Goal: Communication & Community: Answer question/provide support

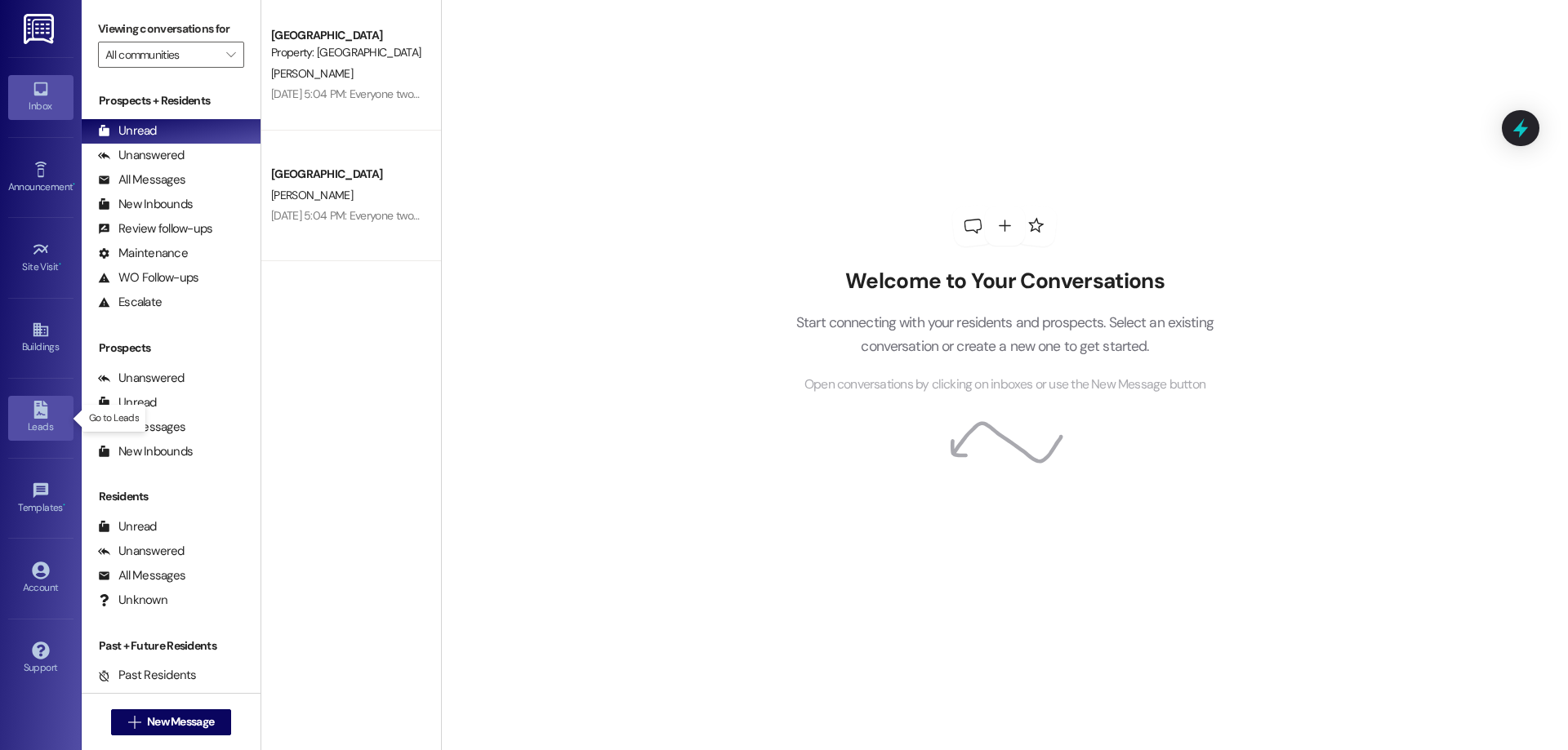
click at [28, 429] on div "Leads" at bounding box center [41, 426] width 81 height 16
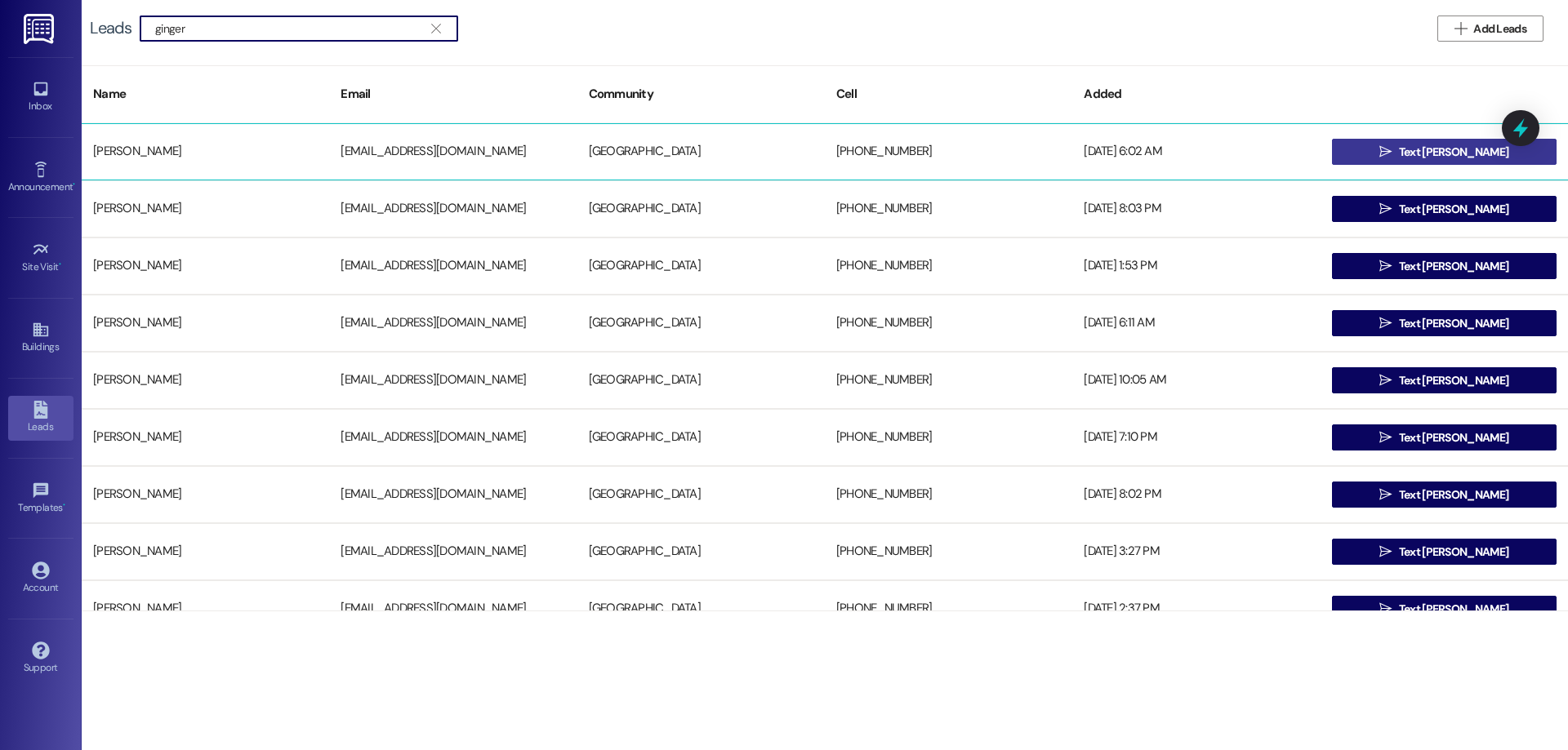
type input "ginger"
click at [1394, 160] on button " Text Ginger" at bounding box center [1444, 152] width 225 height 26
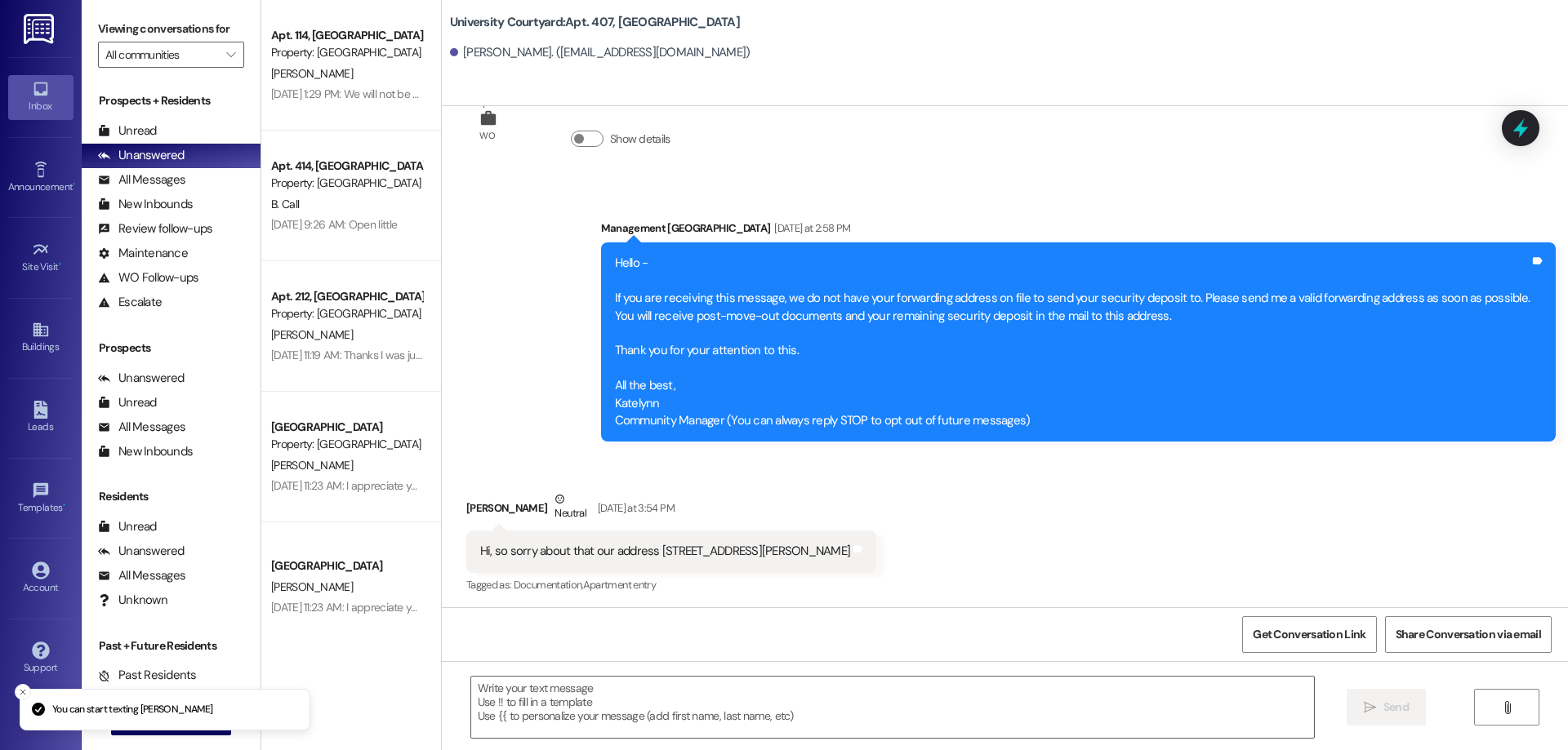
scroll to position [66, 0]
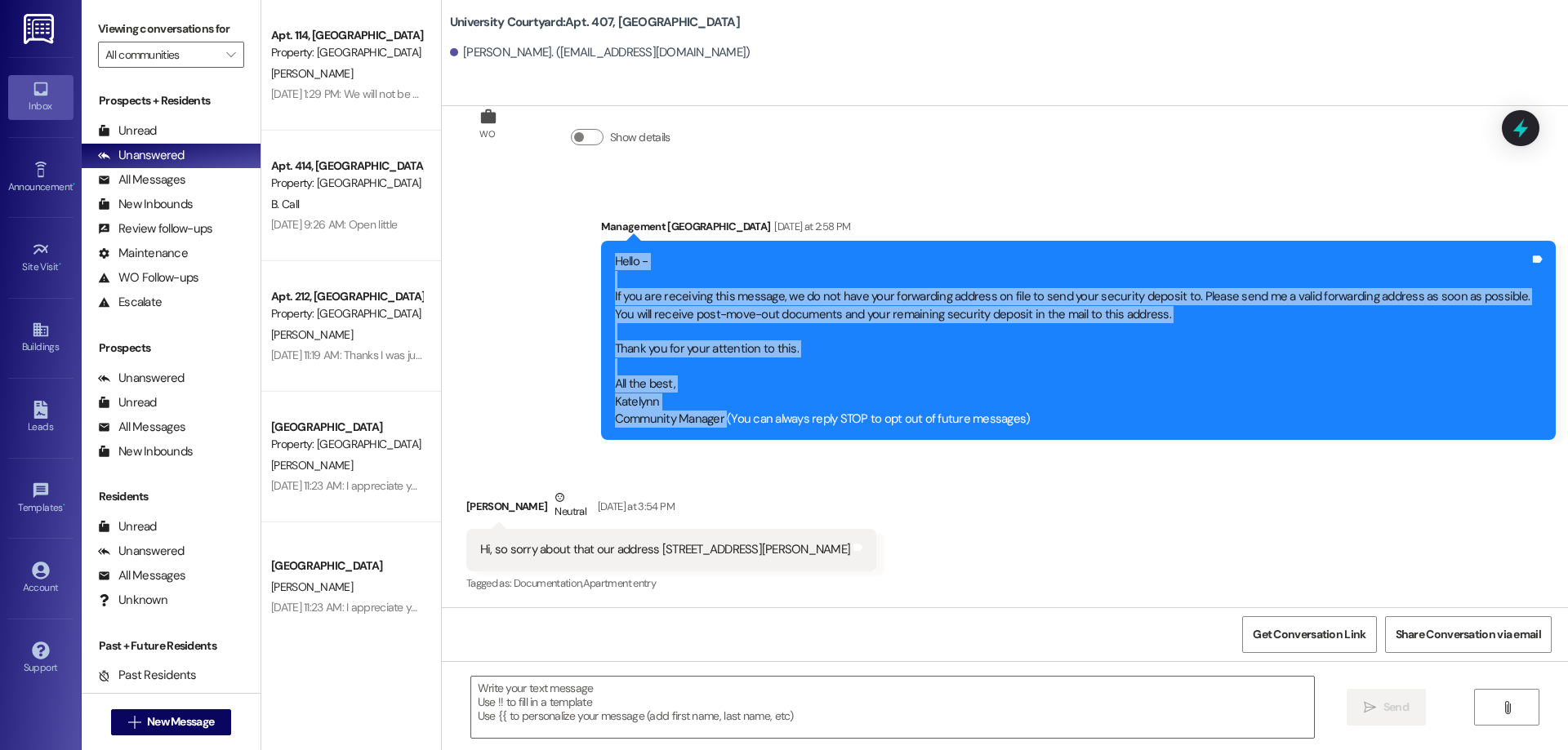
drag, startPoint x: 732, startPoint y: 418, endPoint x: 538, endPoint y: 260, distance: 250.2
click at [538, 260] on div "Sent via SMS Management University Courtyard [DATE] at 2:58 PM Hello - If you a…" at bounding box center [1005, 316] width 1127 height 271
copy div "Hello - If you are receiving this message, we do not have your forwarding addre…"
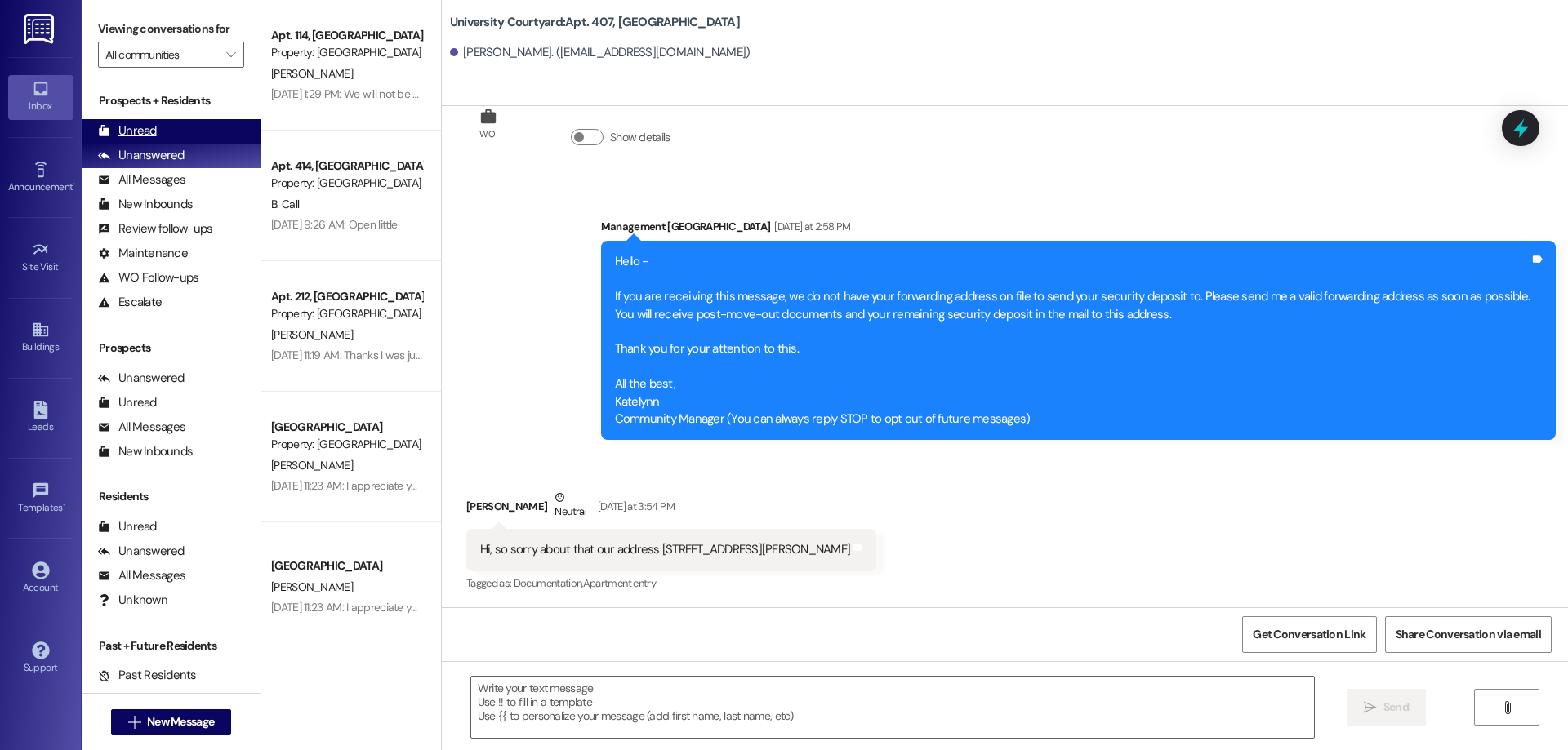
click at [109, 134] on icon at bounding box center [104, 130] width 10 height 11
